Goal: Understand process/instructions

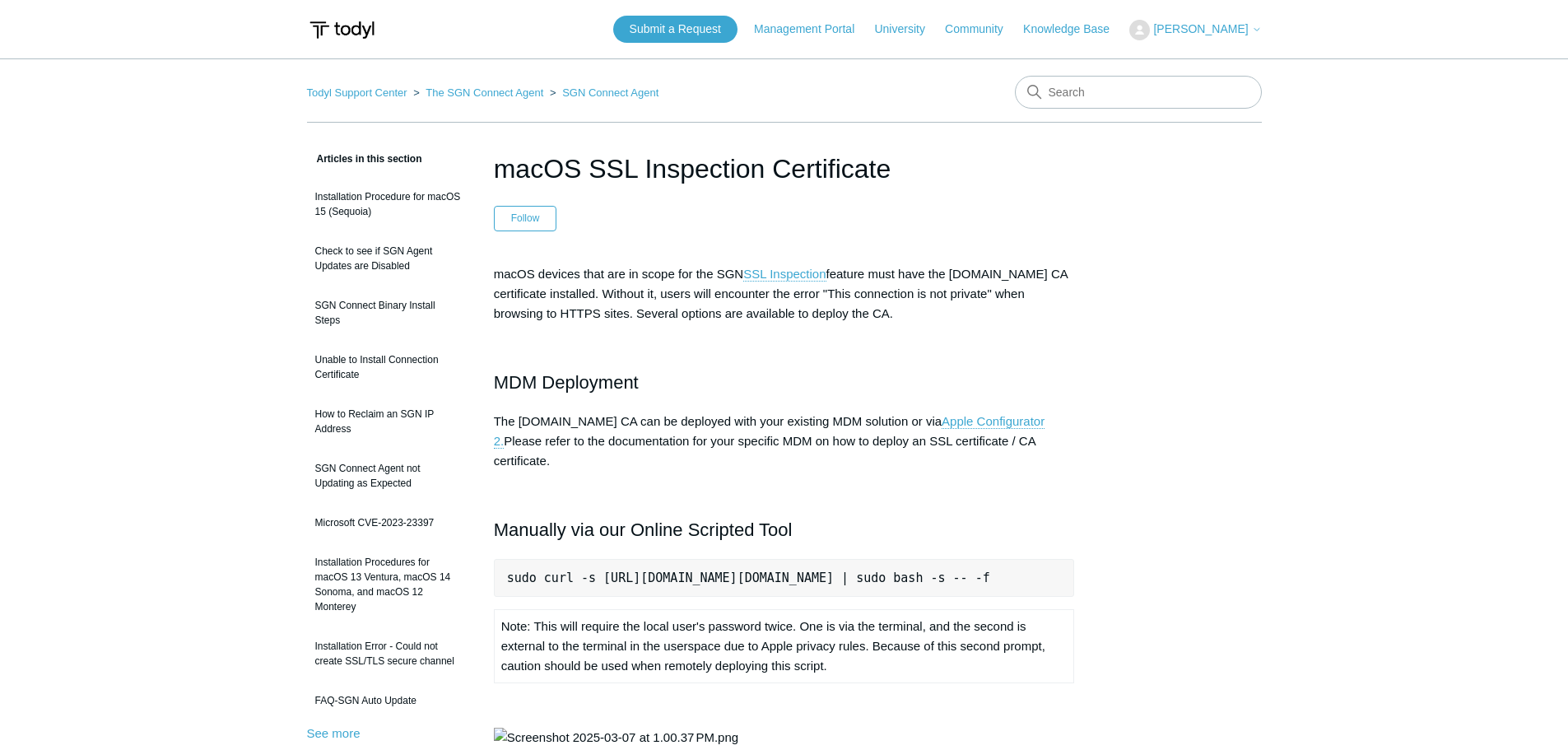
click at [916, 293] on p "macOS devices that are in scope for the SGN SSL Inspection feature must have th…" at bounding box center [784, 293] width 581 height 60
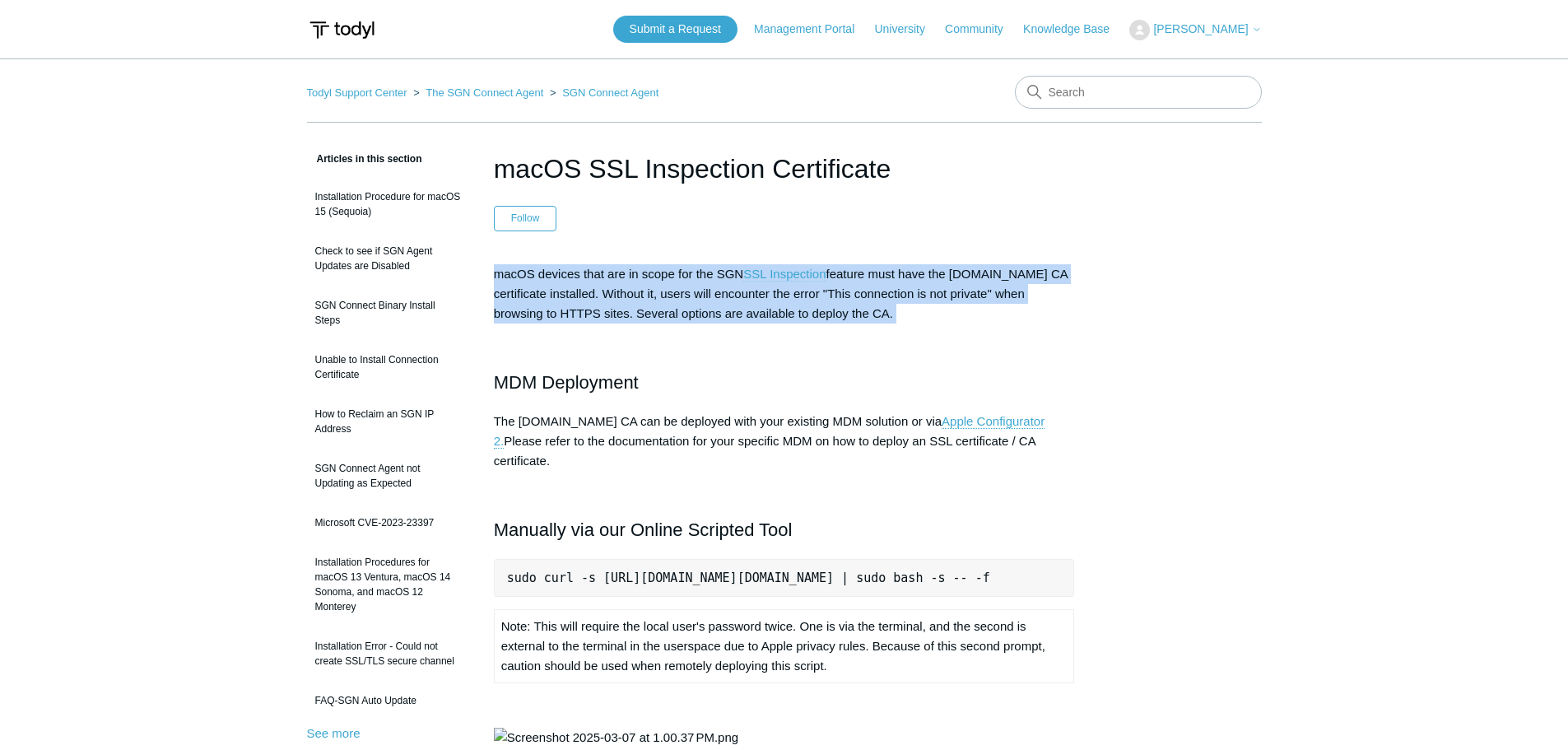
click at [916, 293] on p "macOS devices that are in scope for the SGN SSL Inspection feature must have th…" at bounding box center [784, 293] width 581 height 60
click at [830, 294] on p "macOS devices that are in scope for the SGN SSL Inspection feature must have th…" at bounding box center [784, 293] width 581 height 60
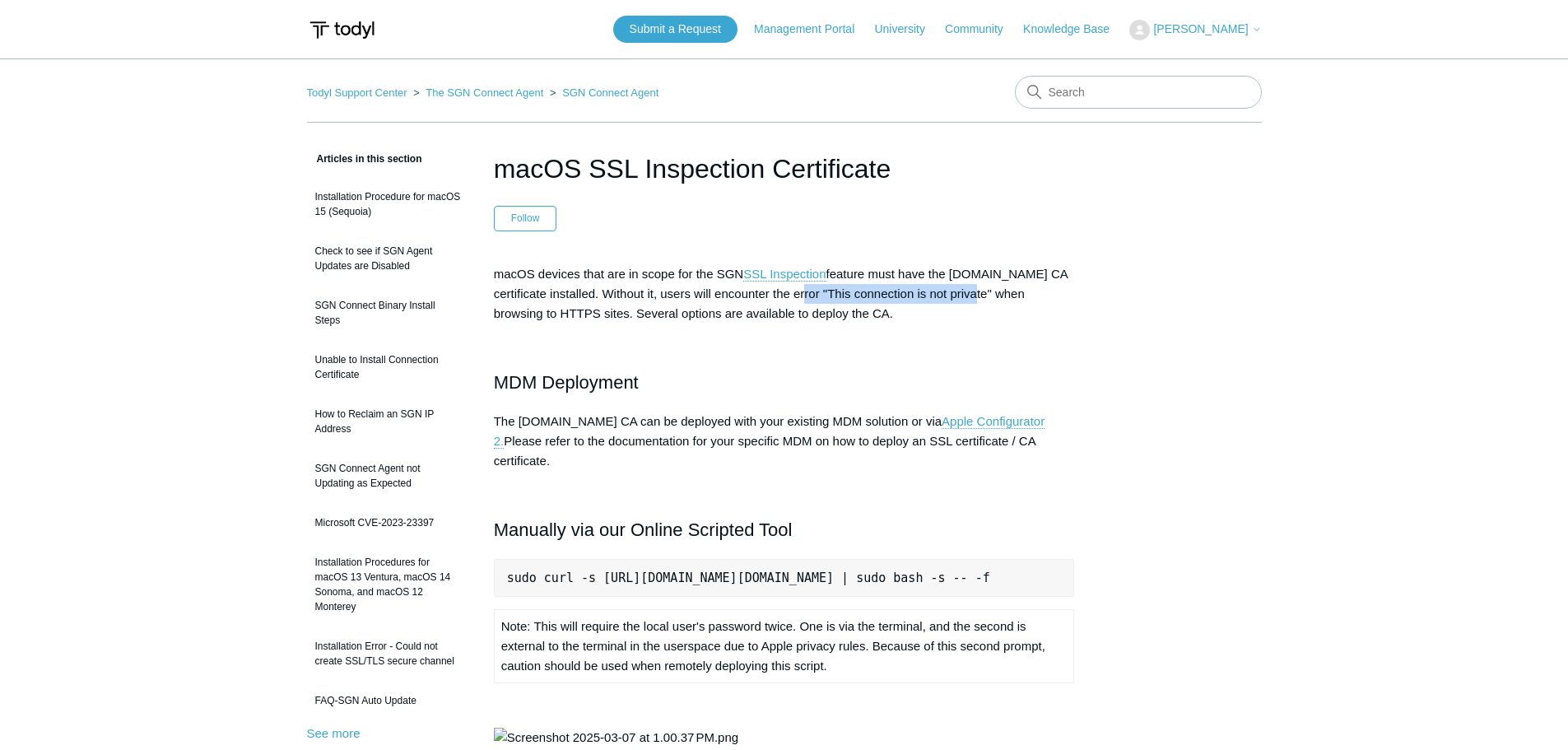
drag, startPoint x: 820, startPoint y: 291, endPoint x: 992, endPoint y: 290, distance: 172.0
click at [992, 290] on p "macOS devices that are in scope for the SGN SSL Inspection feature must have th…" at bounding box center [784, 293] width 581 height 60
copy p ""This connection is not private""
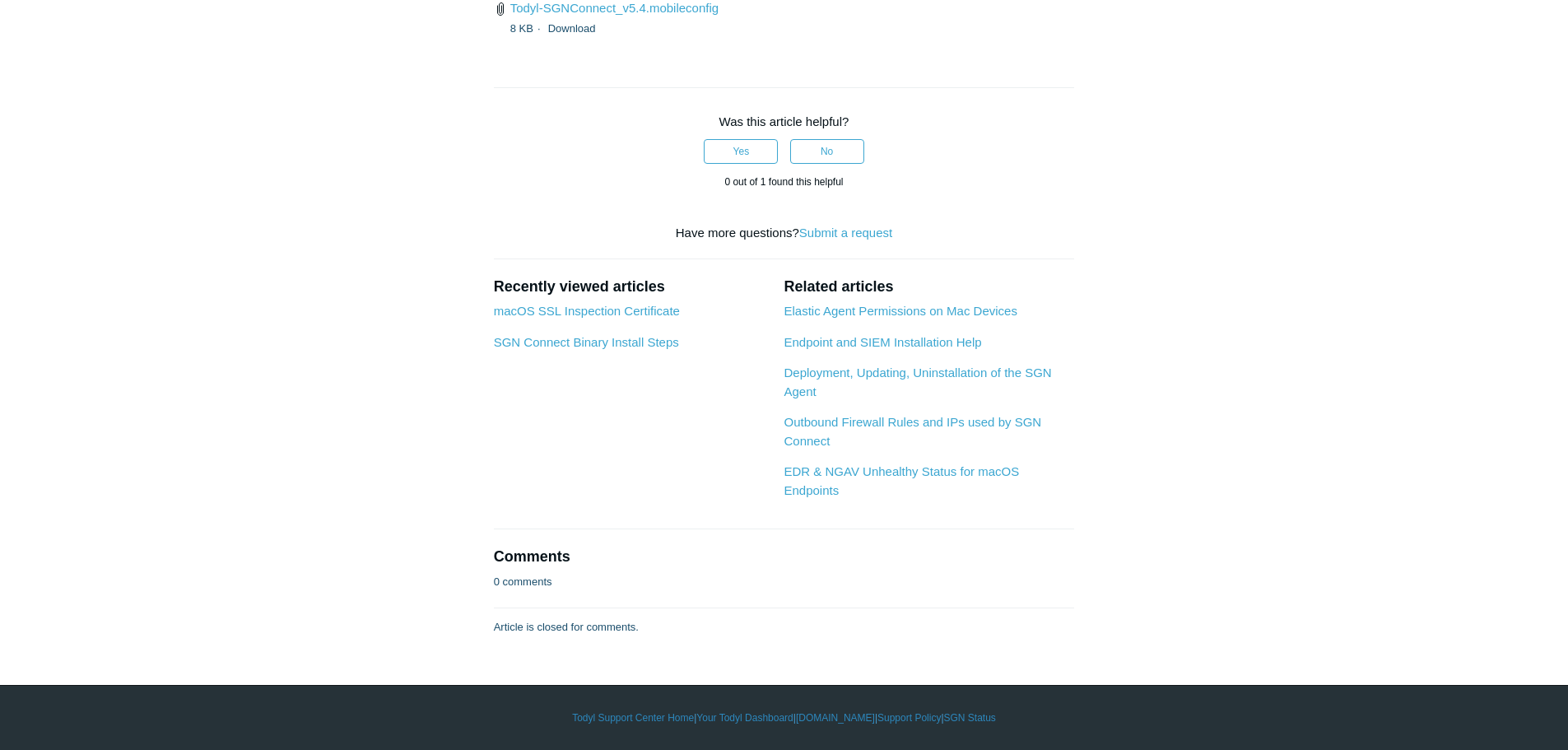
scroll to position [5515, 0]
click at [659, 15] on link "Todyl-SGNConnect_v5.4.mobileconfig" at bounding box center [614, 8] width 208 height 14
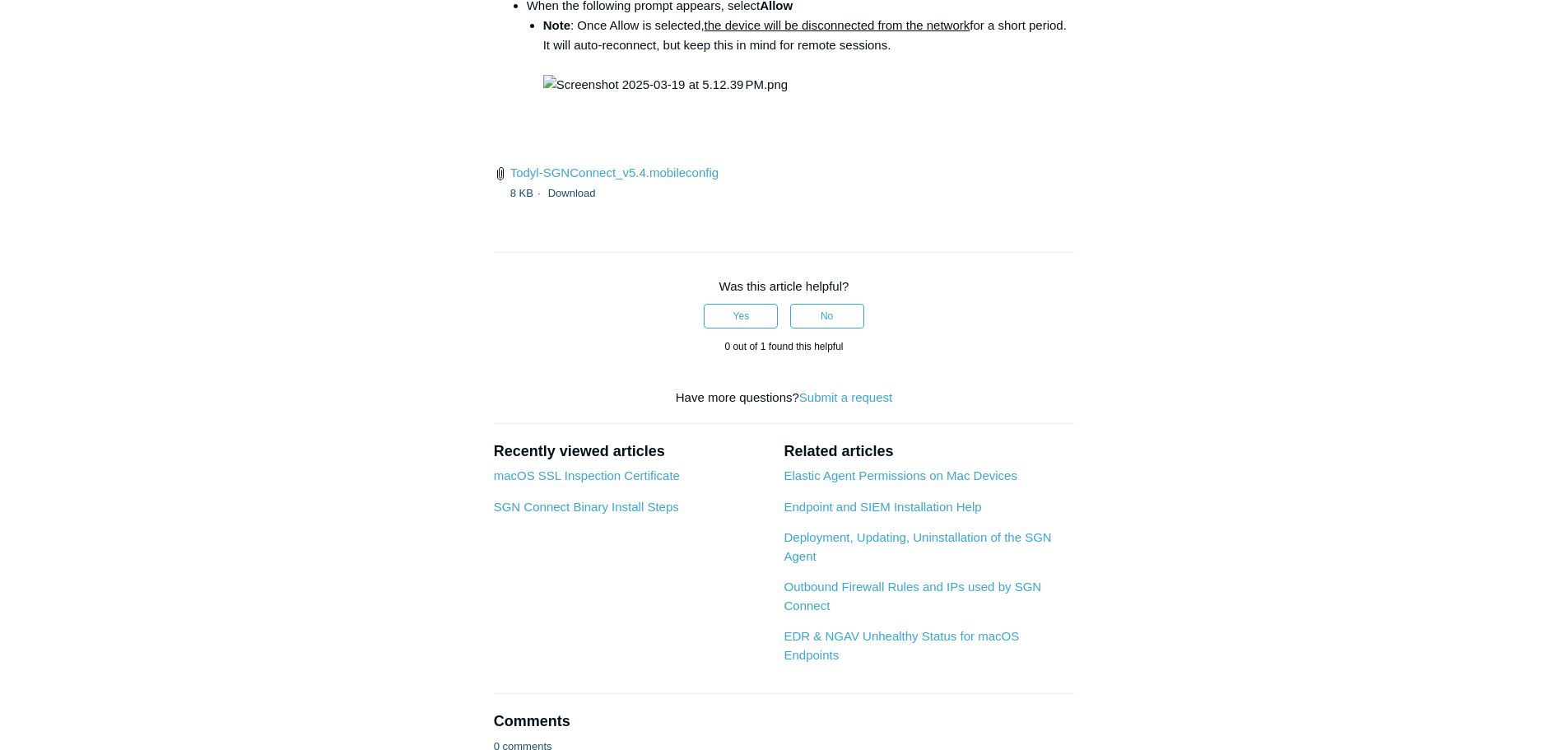
scroll to position [2551, 0]
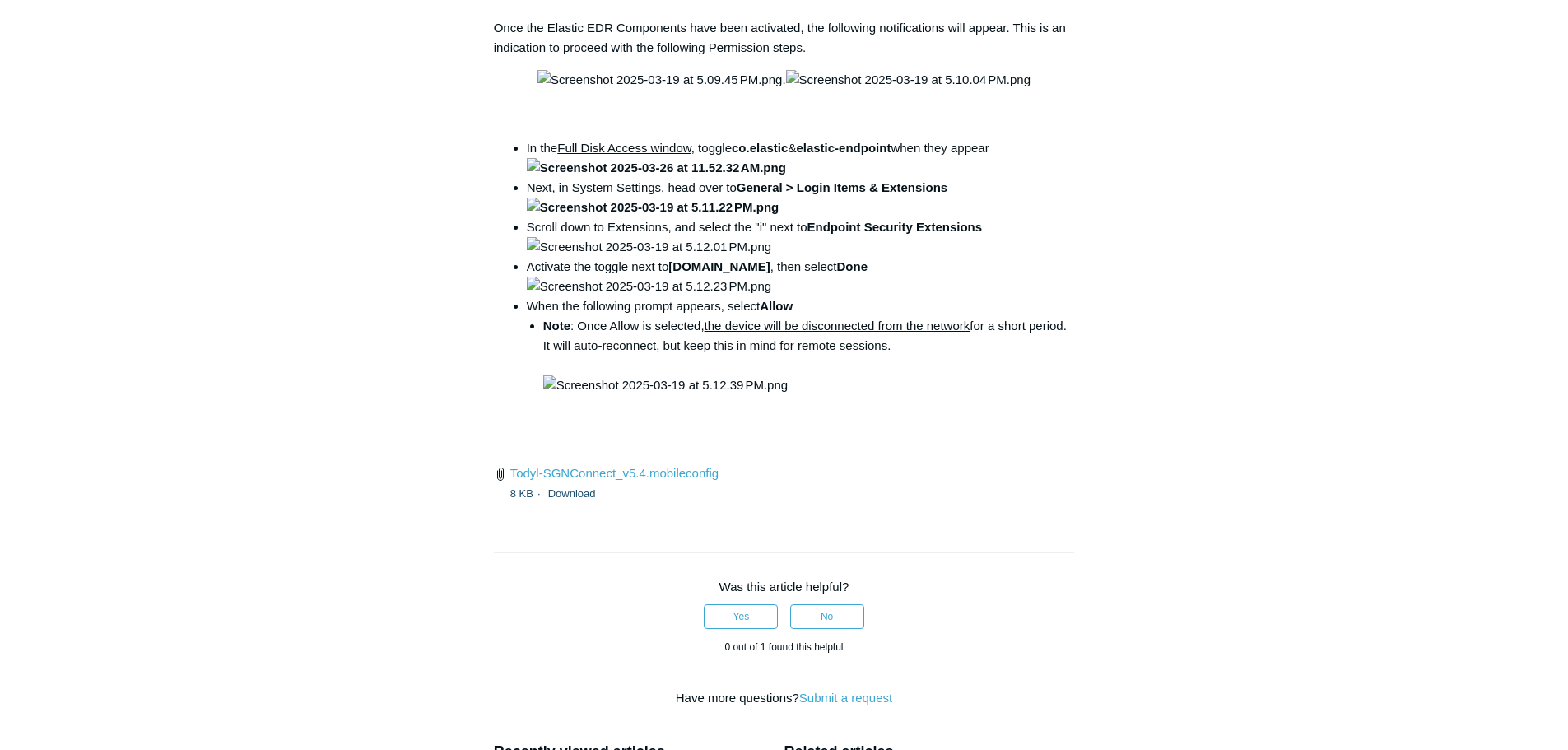
scroll to position [2222, 0]
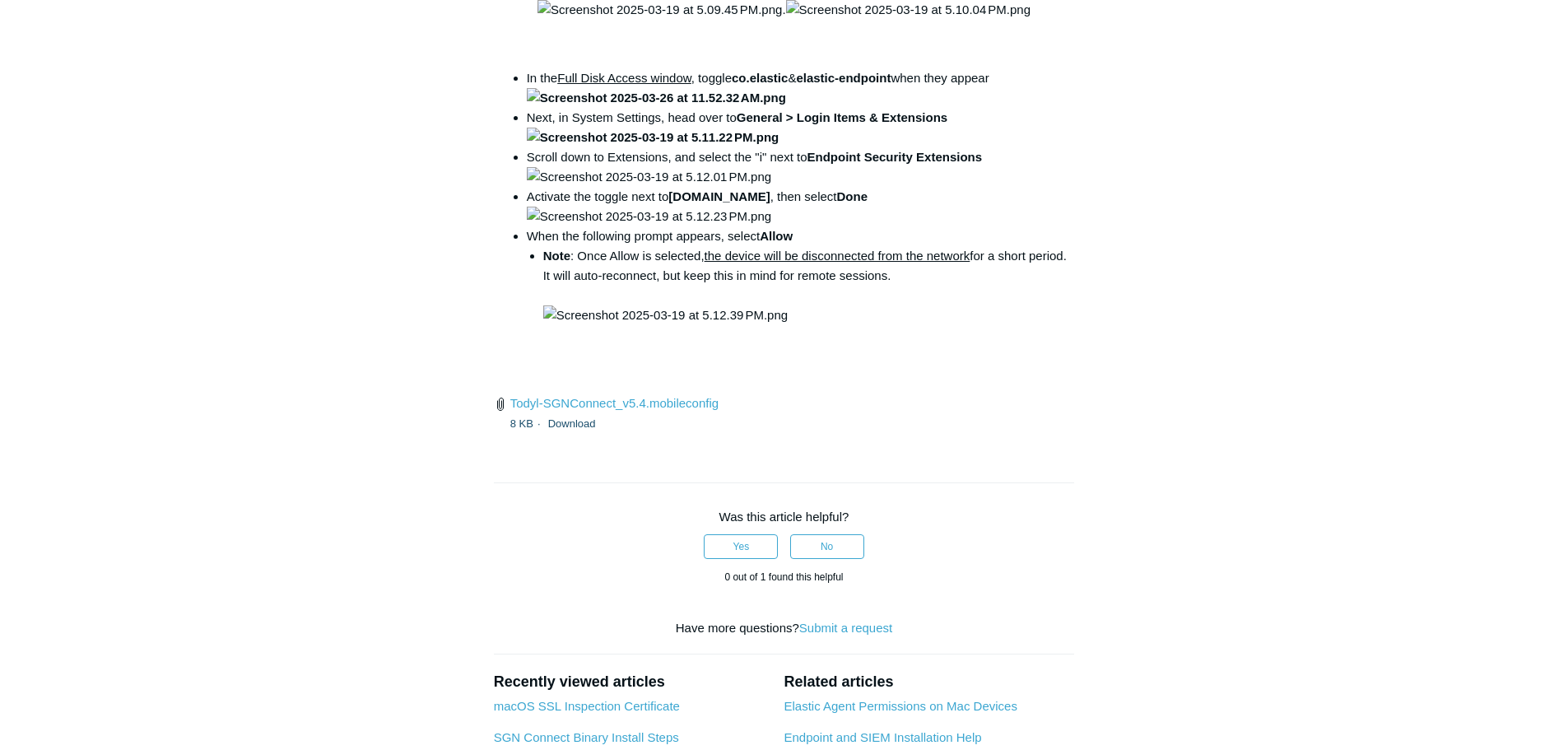
drag, startPoint x: 1214, startPoint y: 424, endPoint x: 551, endPoint y: 151, distance: 717.0
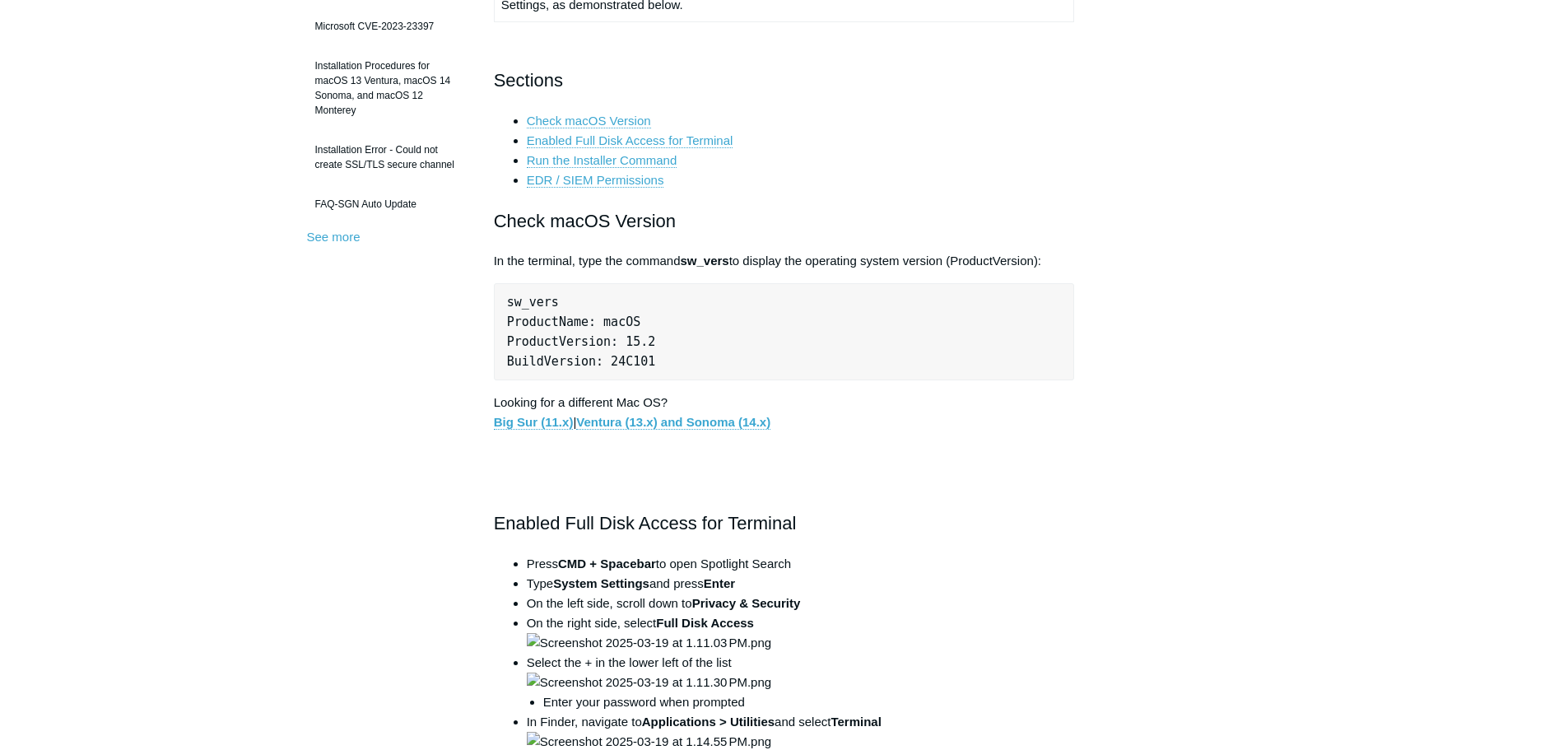
scroll to position [494, 0]
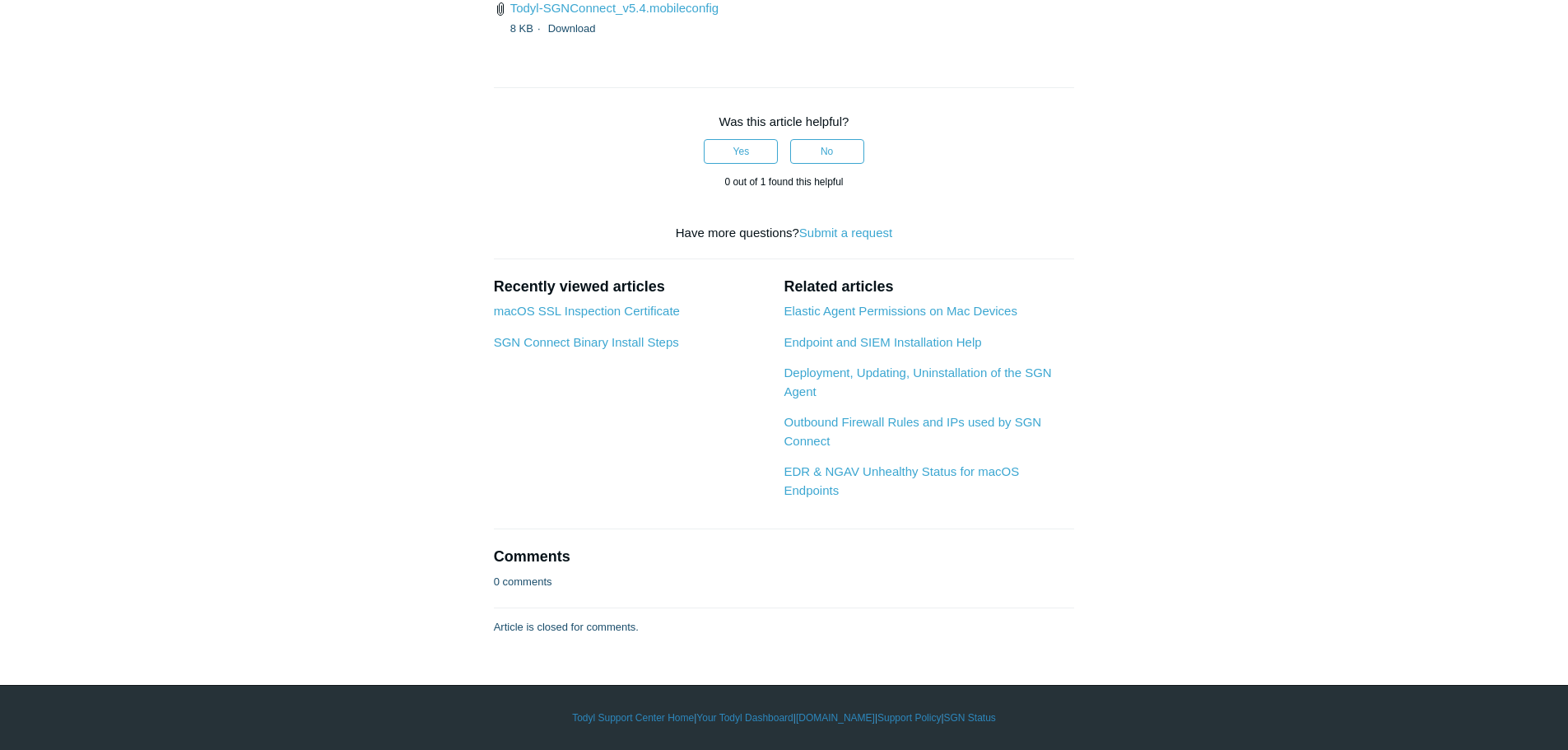
scroll to position [2716, 0]
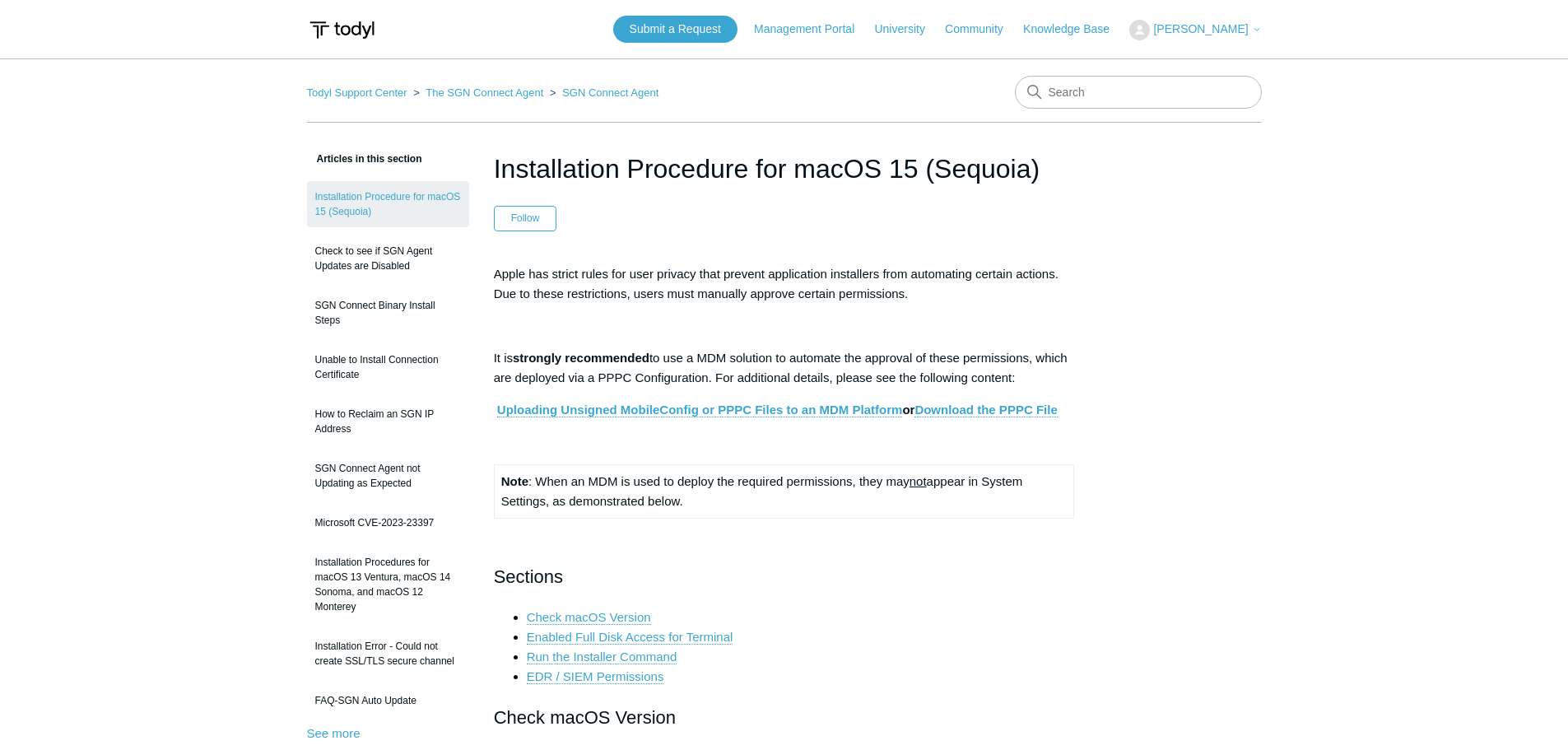
scroll to position [2716, 0]
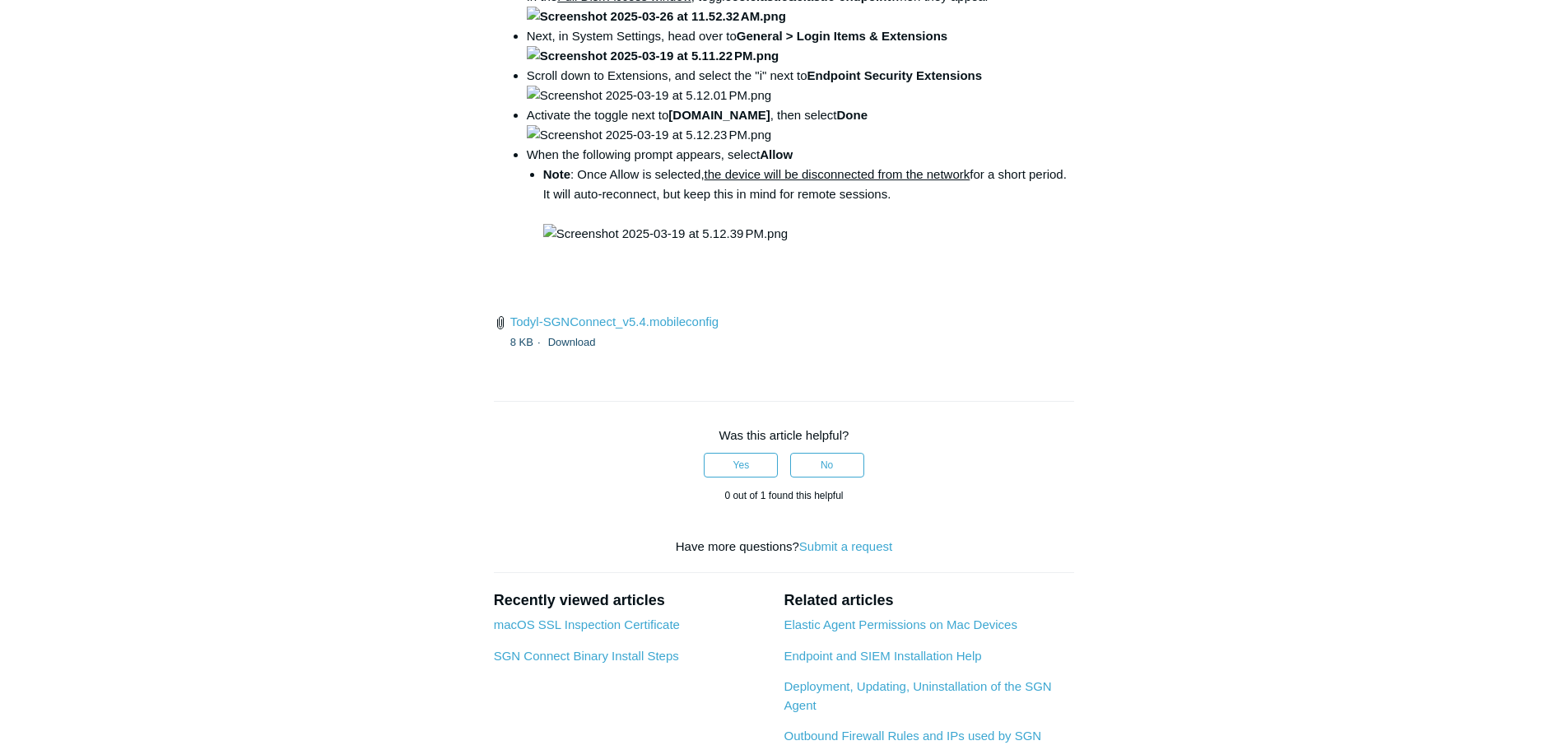
scroll to position [2304, 0]
